Goal: Information Seeking & Learning: Learn about a topic

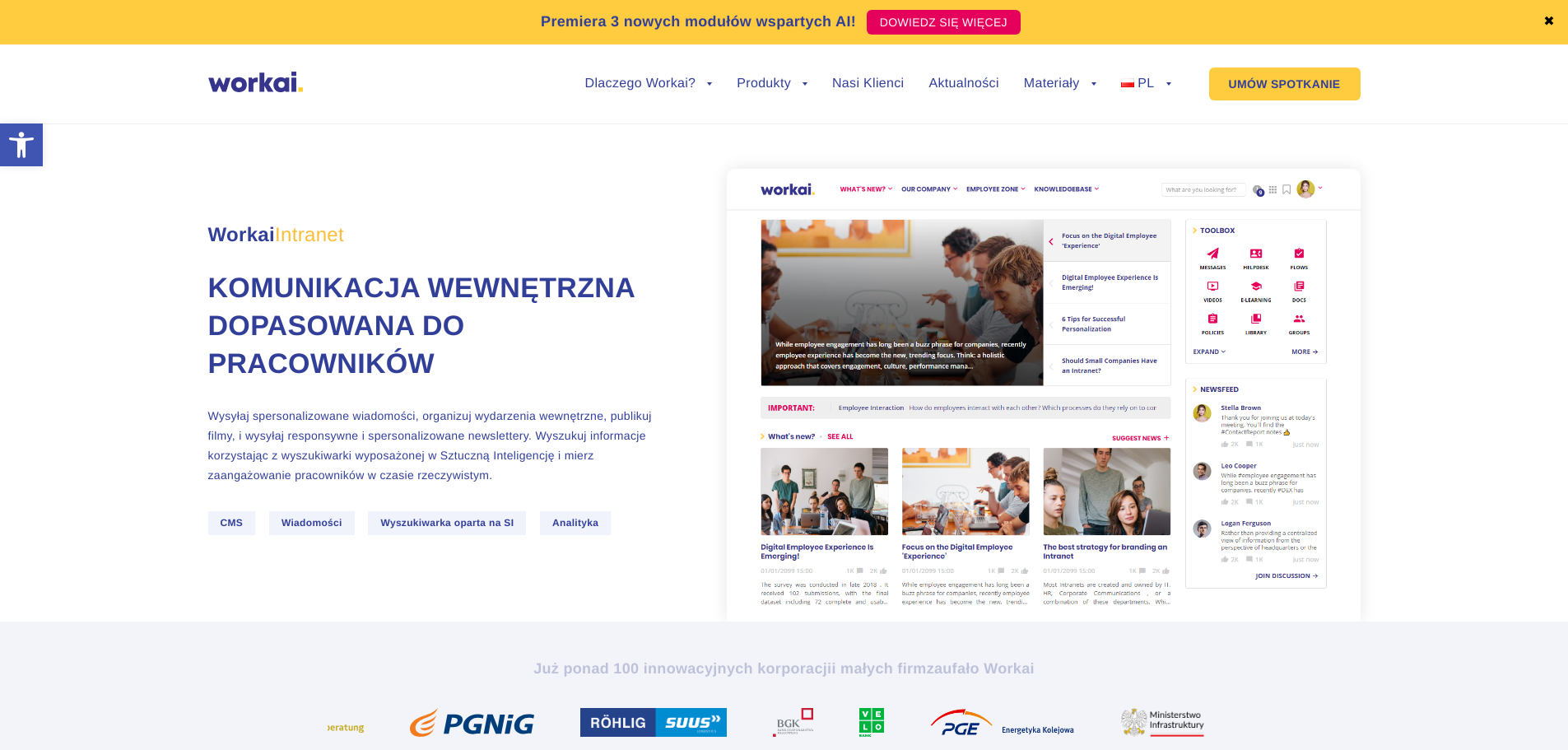
click at [460, 535] on span "Wyszukiwarka oparta na SI" at bounding box center [447, 523] width 158 height 24
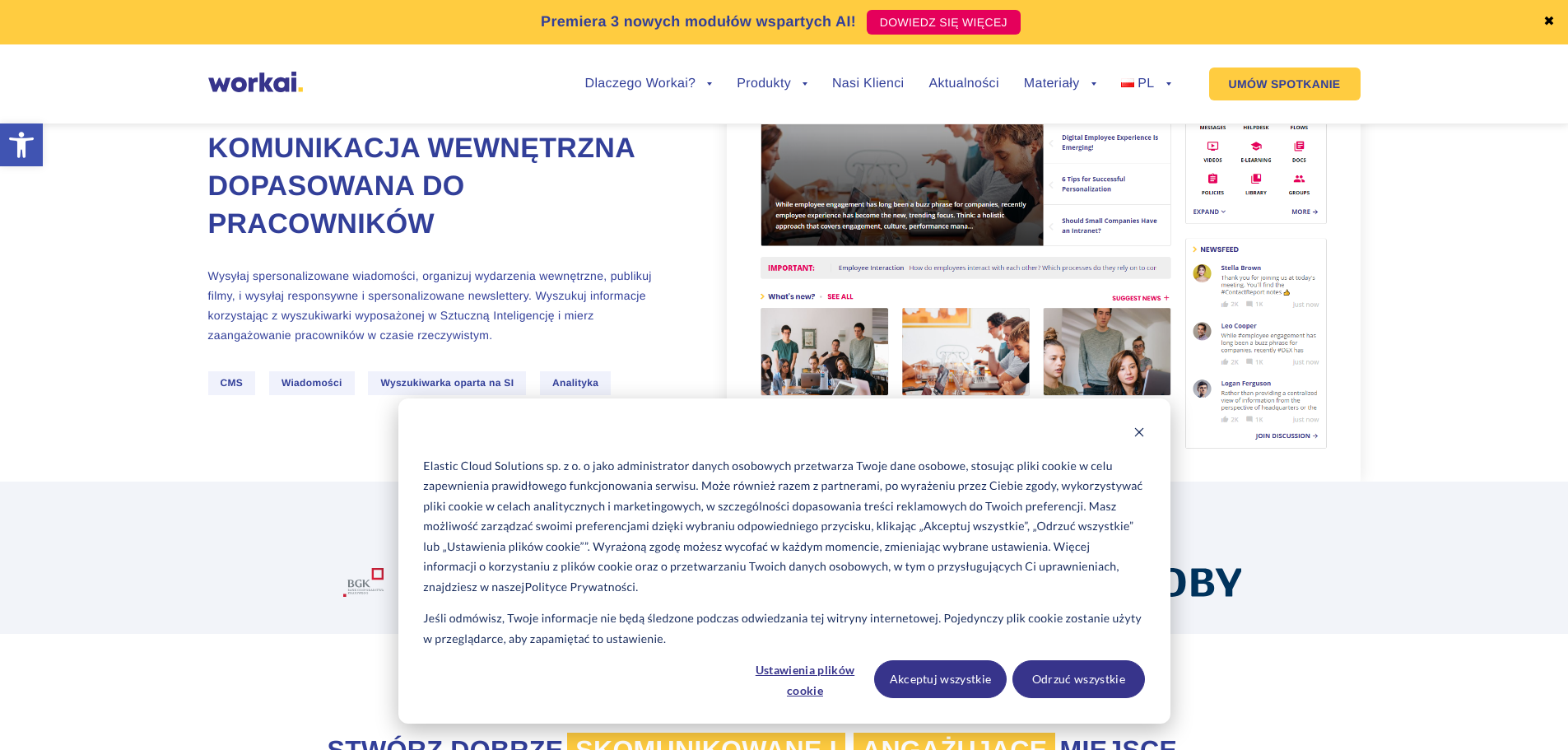
scroll to position [247, 0]
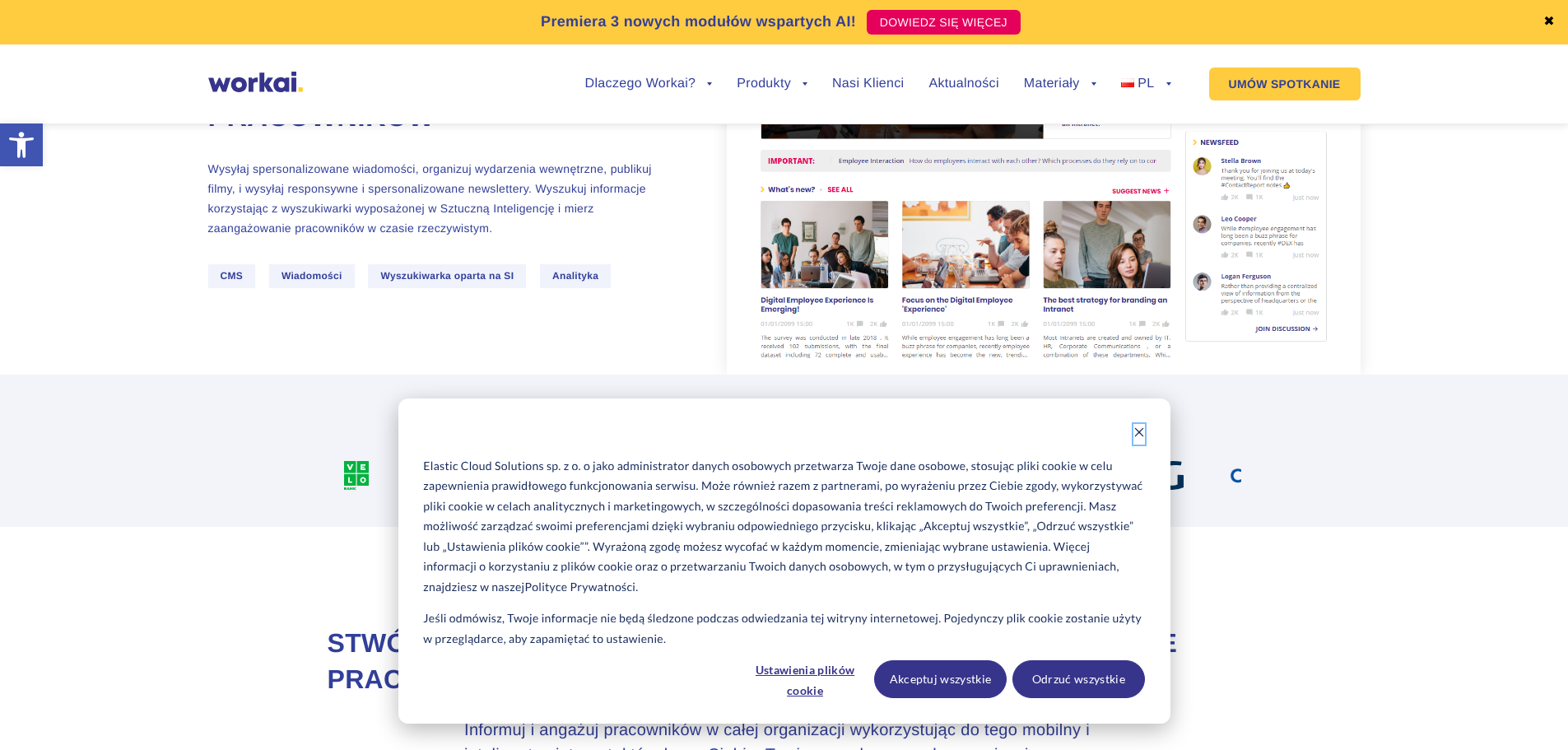
click at [1139, 431] on icon "Dismiss cookie banner" at bounding box center [1139, 432] width 12 height 12
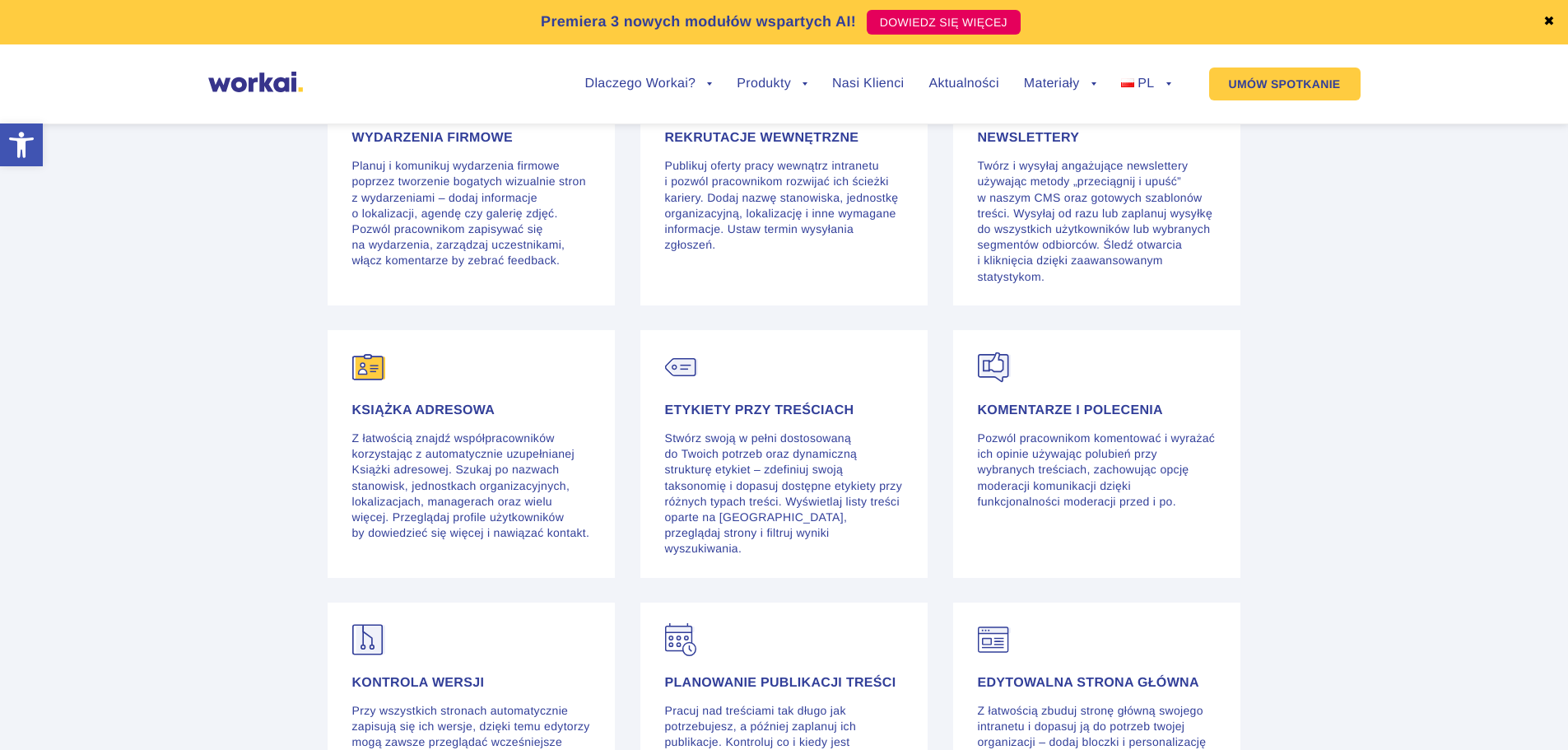
scroll to position [3456, 0]
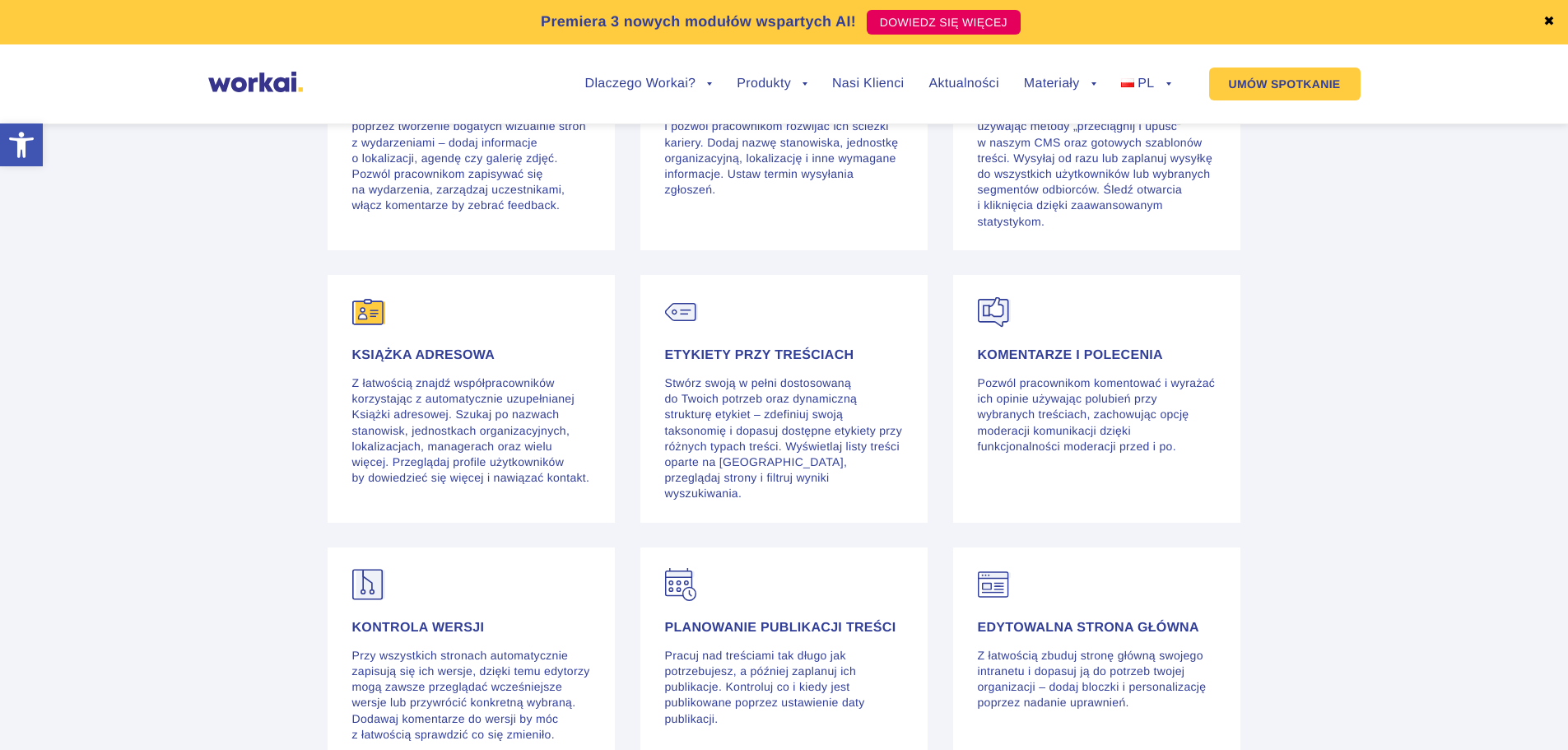
click at [371, 328] on img at bounding box center [368, 311] width 33 height 33
click at [395, 362] on h4 "Książka adresowa" at bounding box center [472, 355] width 239 height 13
click at [425, 437] on p "Z łatwością znajdź współpracowników korzystając z automatycznie uzupełnianej Ks…" at bounding box center [472, 430] width 239 height 110
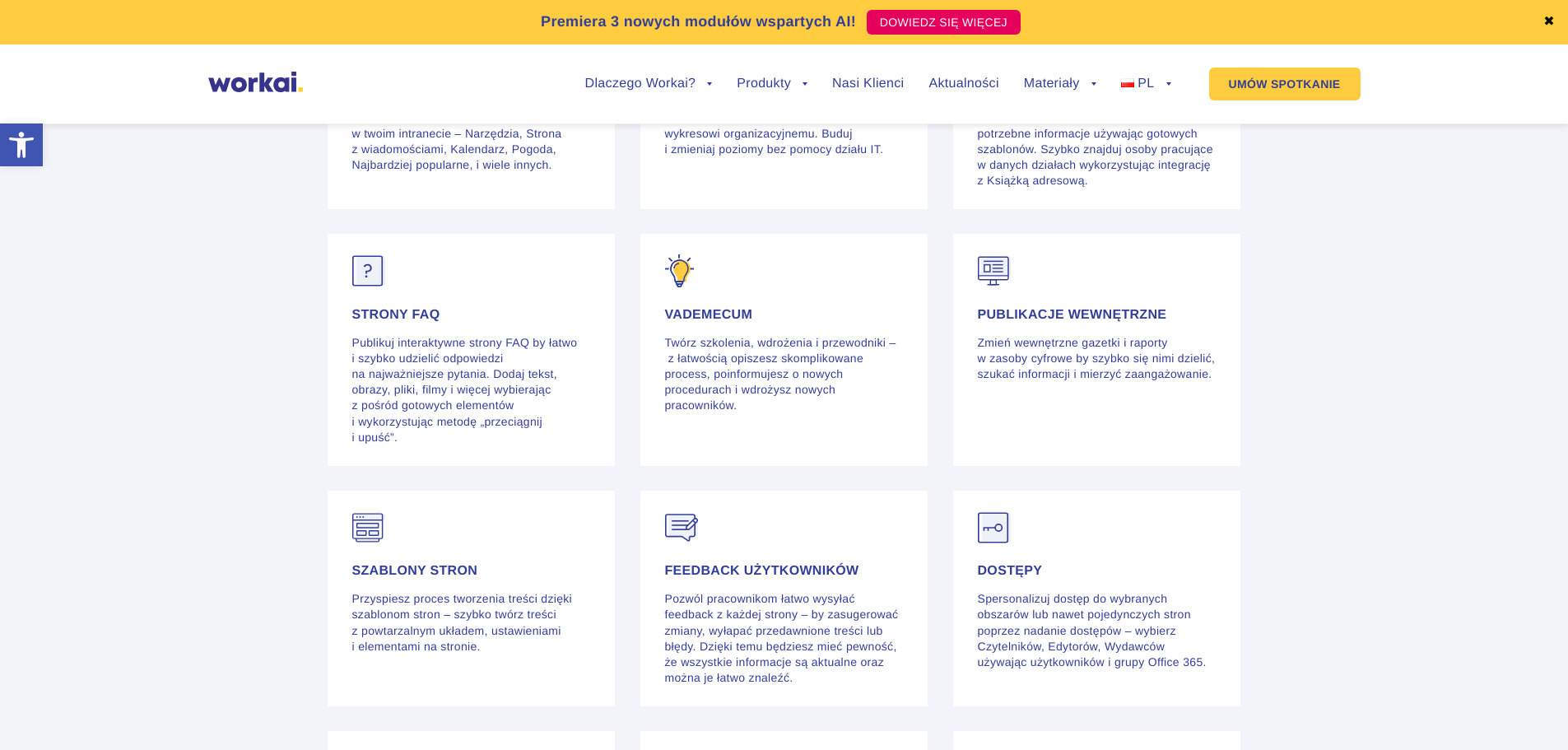
scroll to position [4278, 0]
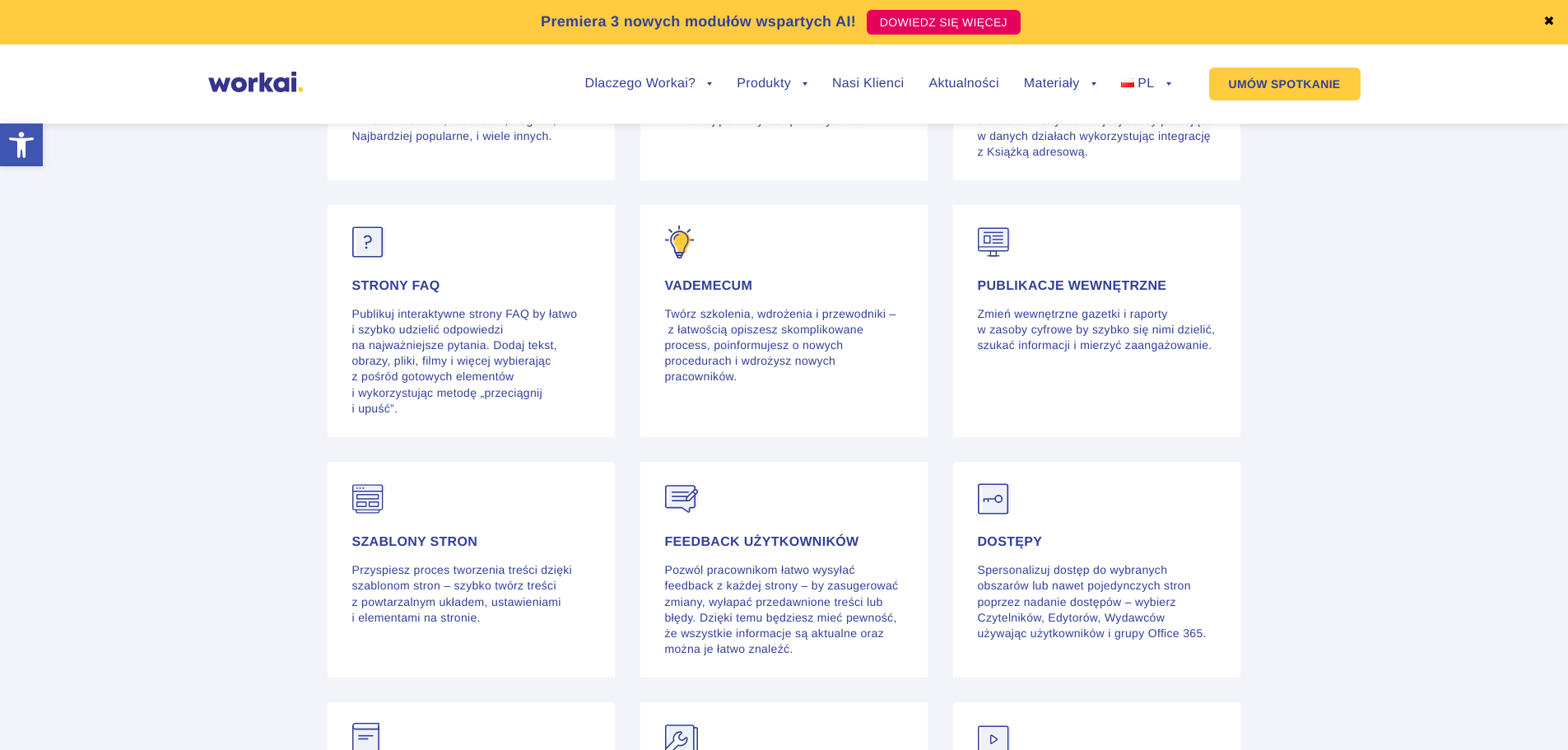
click at [706, 292] on h4 "Vademecum" at bounding box center [784, 285] width 239 height 13
click at [679, 250] on img at bounding box center [679, 242] width 29 height 33
click at [679, 251] on img at bounding box center [679, 242] width 29 height 33
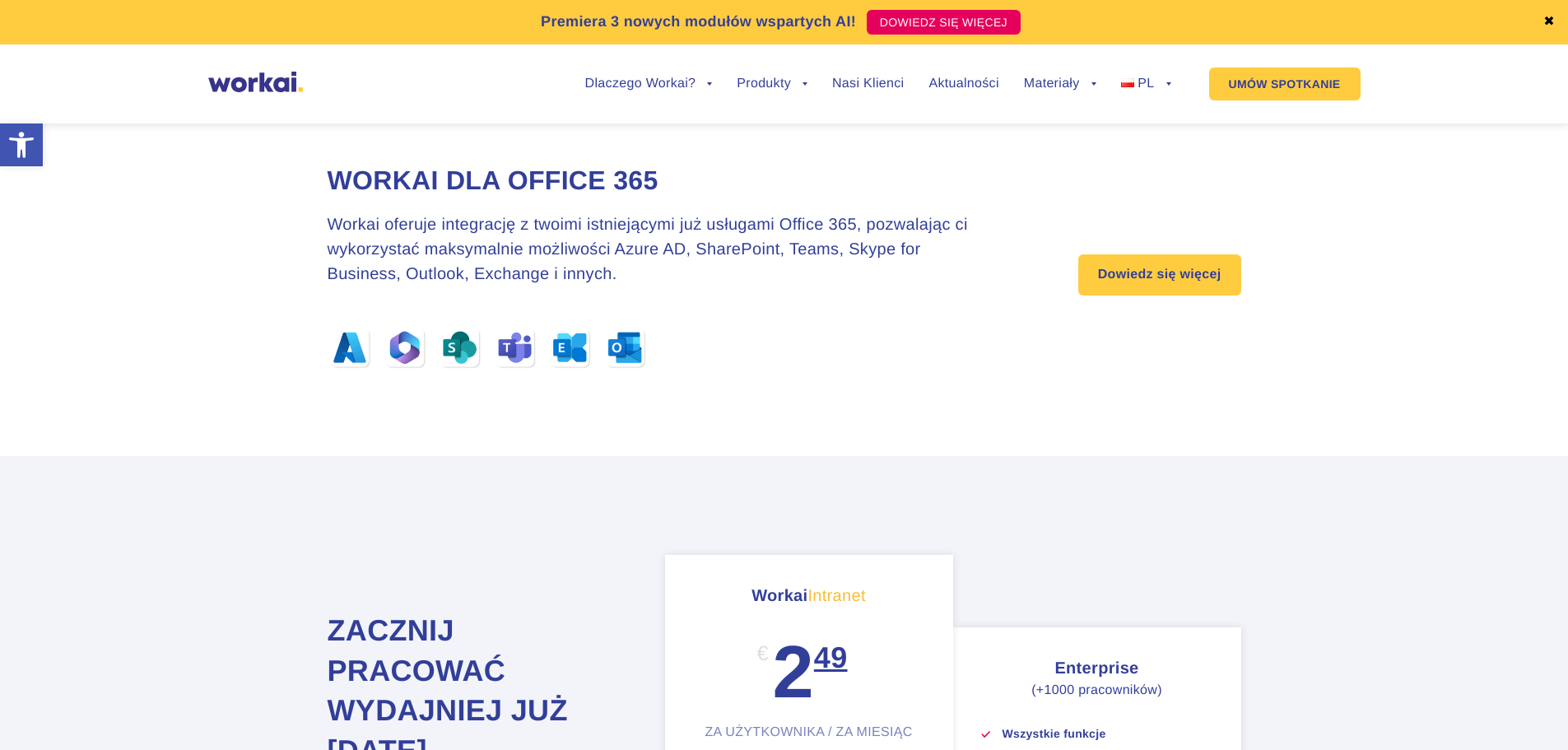
scroll to position [5430, 0]
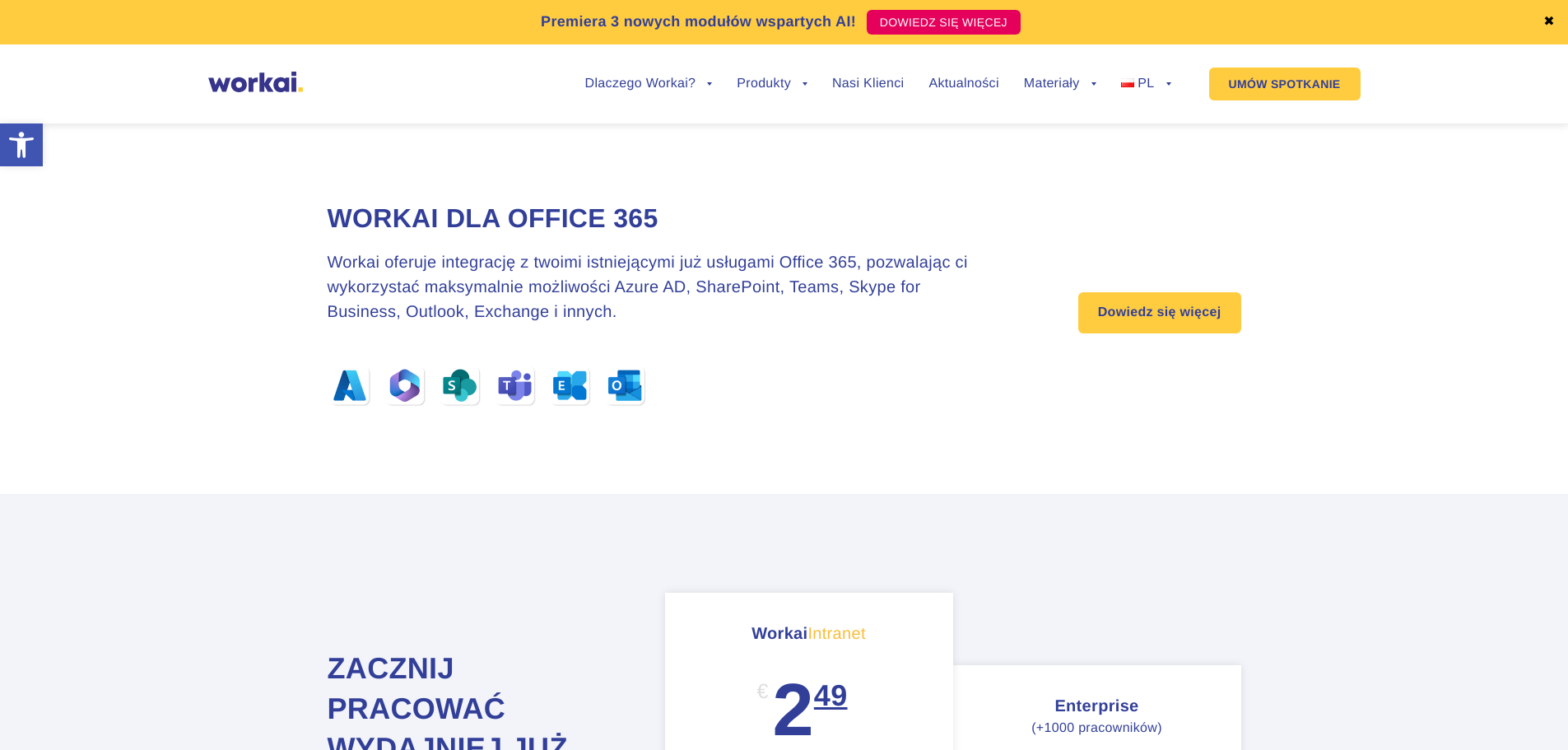
click at [730, 294] on h3 "Workai oferuje integrację z twoimi istniejącymi już usługami Office 365, pozwal…" at bounding box center [662, 286] width 669 height 74
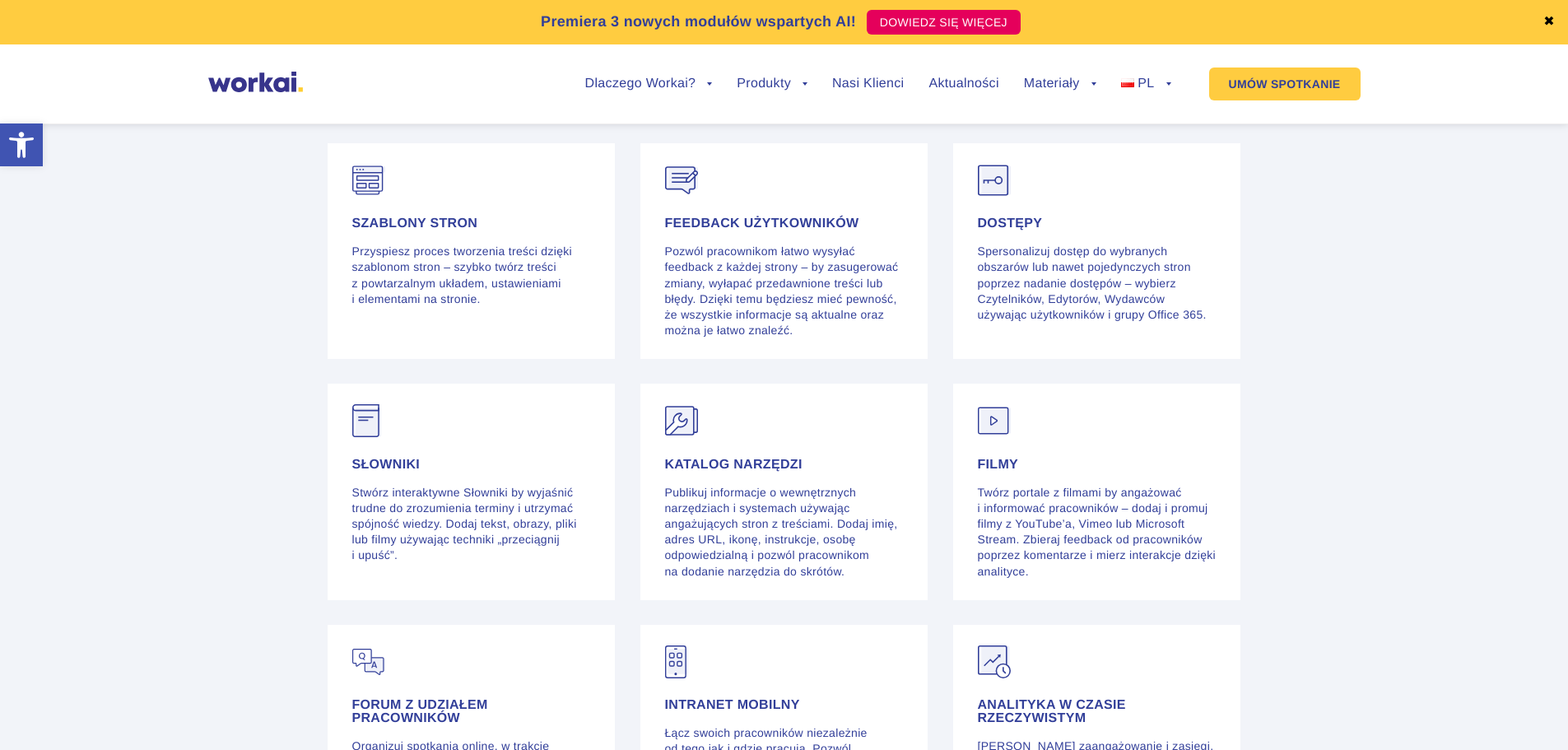
scroll to position [4278, 0]
